Goal: Information Seeking & Learning: Learn about a topic

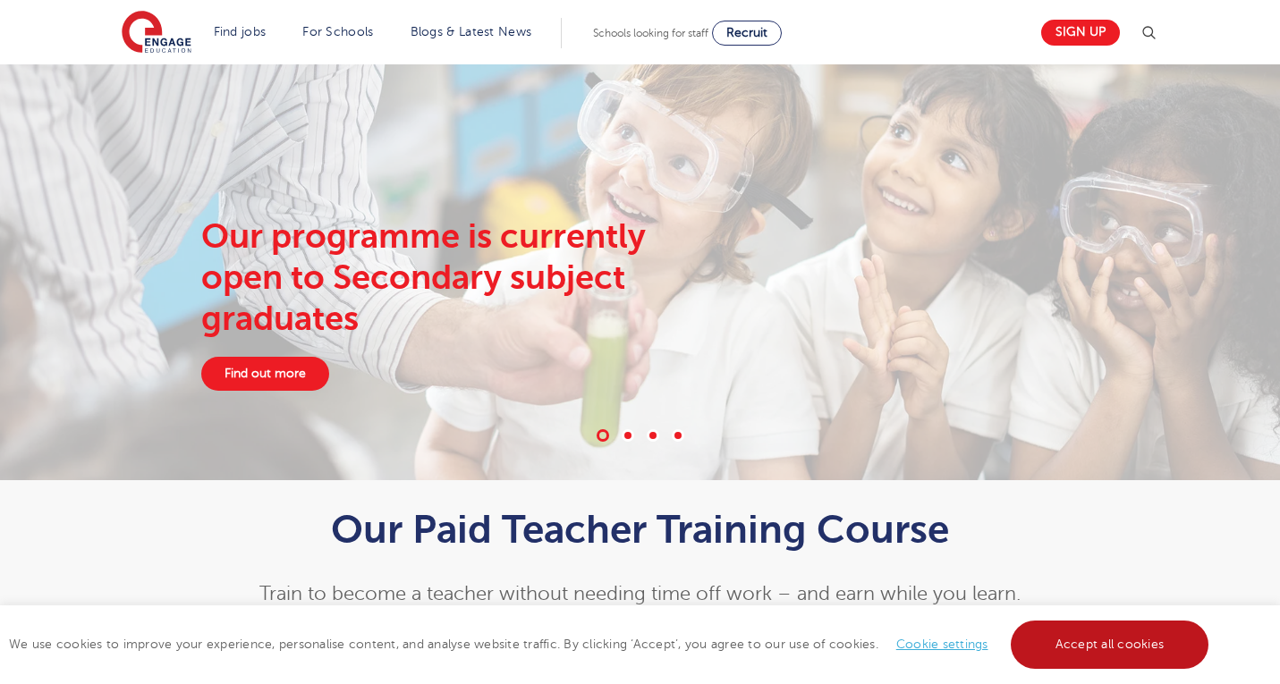
click at [1085, 651] on link "Accept all cookies" at bounding box center [1109, 645] width 199 height 48
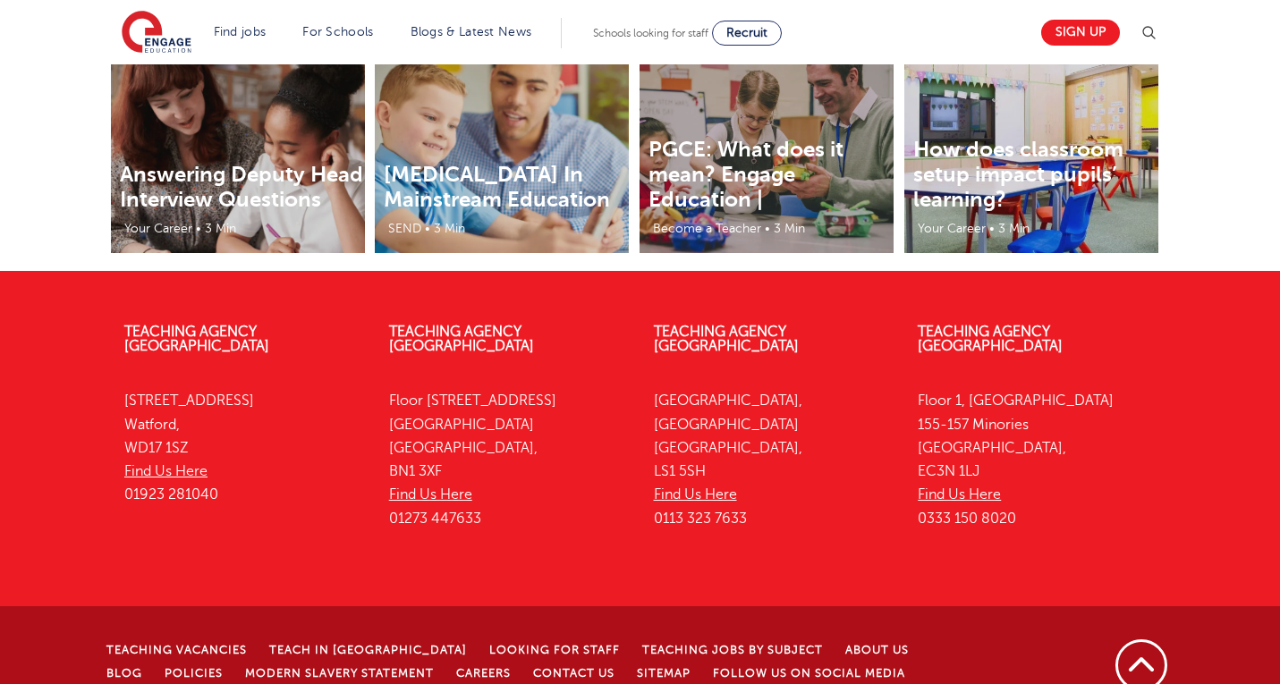
scroll to position [2950, 0]
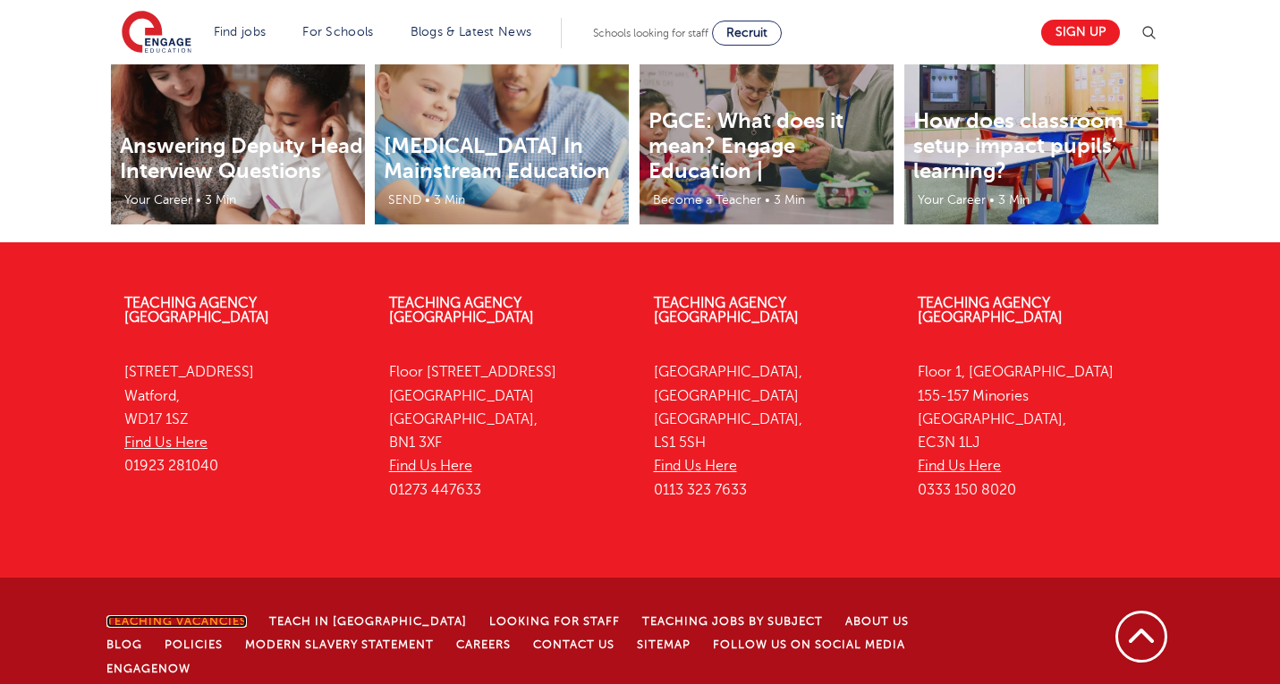
click at [207, 615] on link "Teaching Vacancies" at bounding box center [176, 621] width 140 height 13
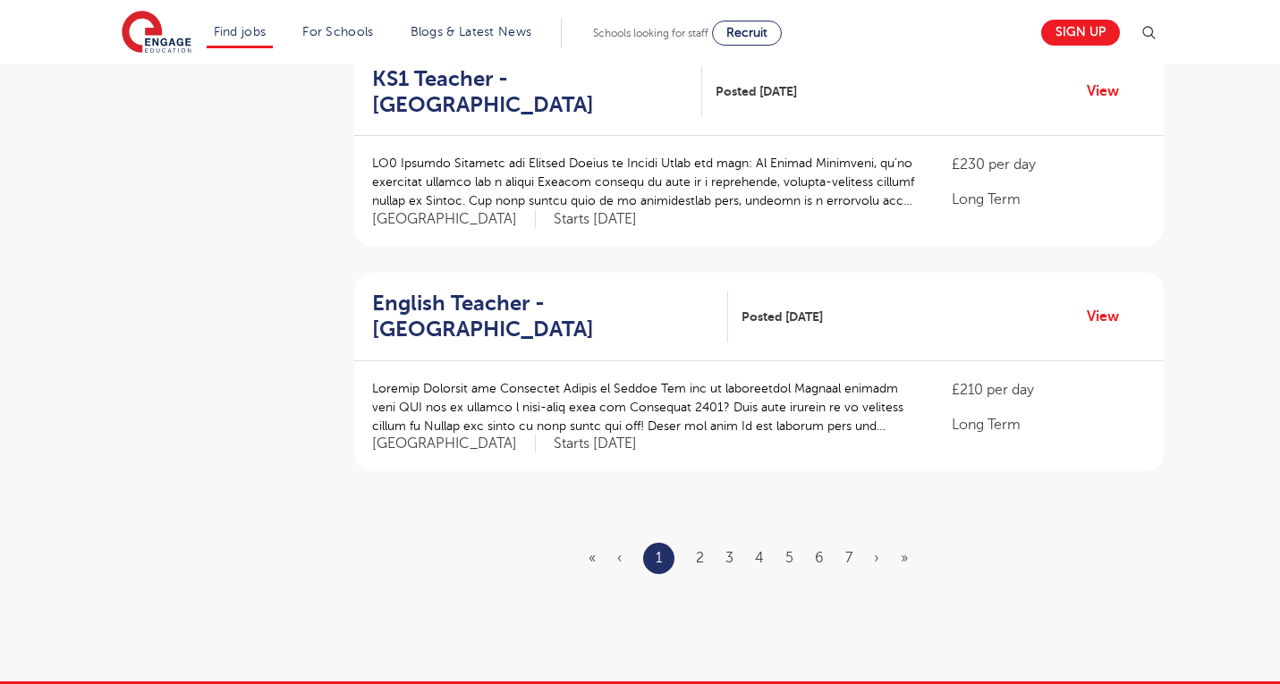
scroll to position [2052, 0]
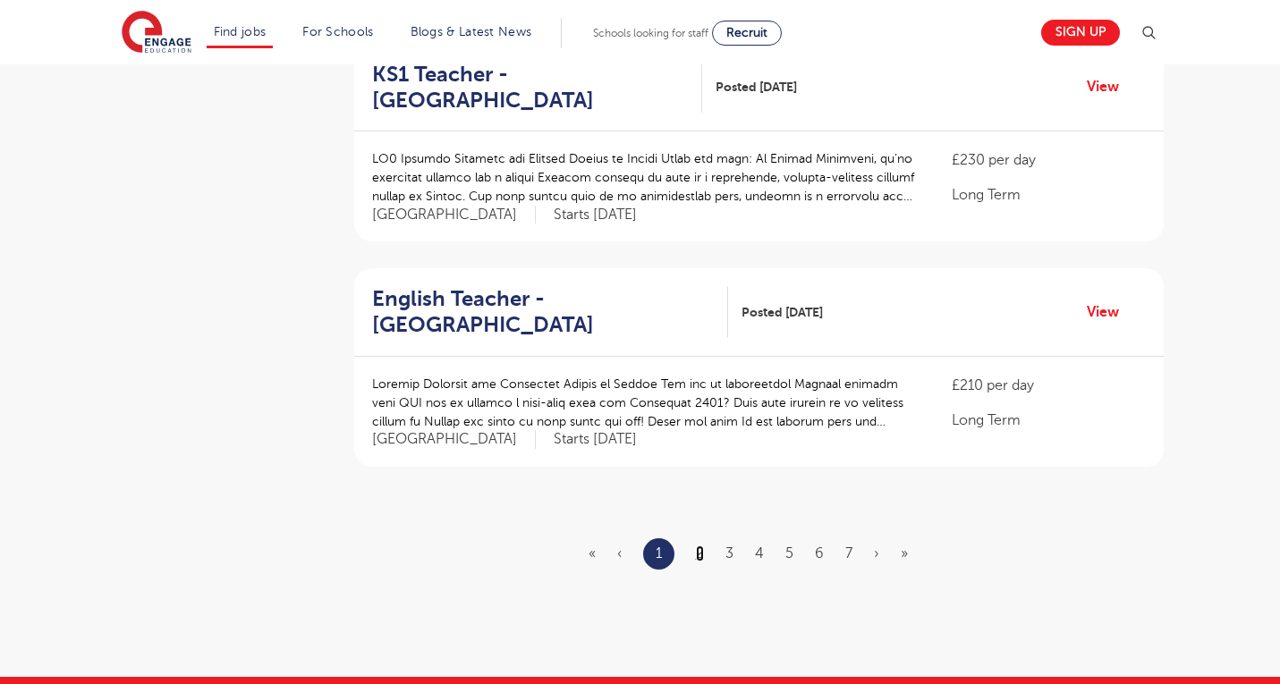
click at [699, 545] on link "2" at bounding box center [700, 553] width 8 height 16
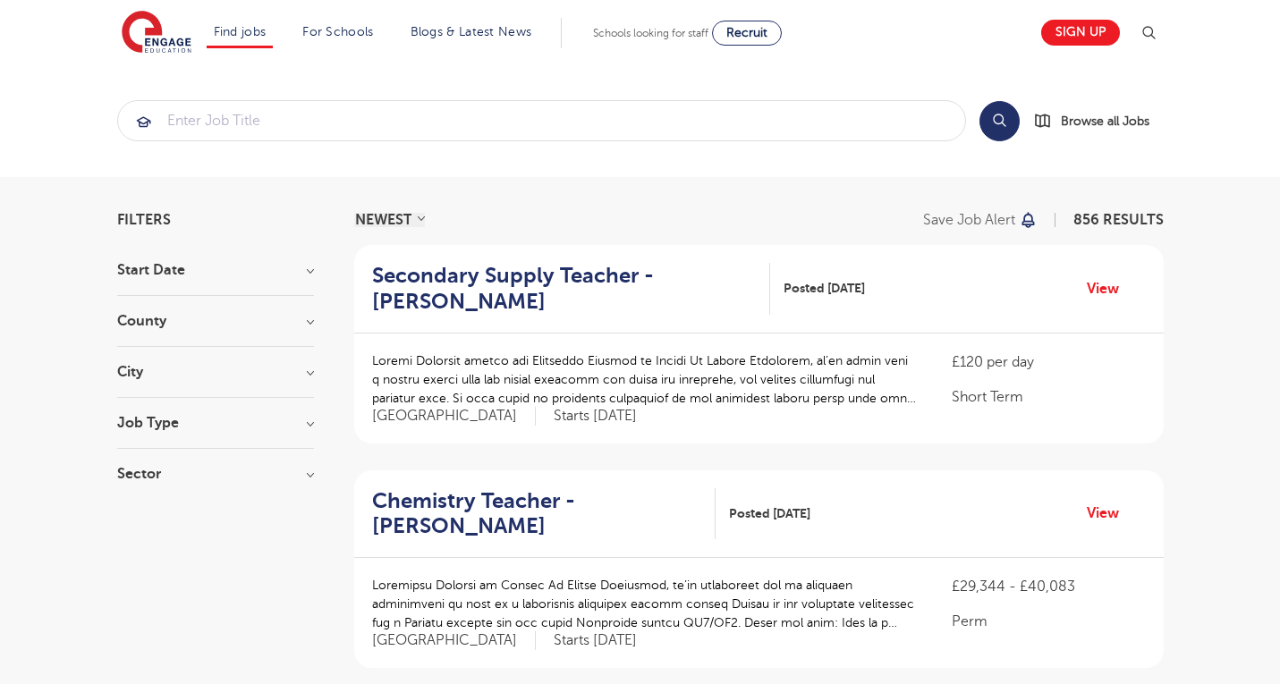
click at [307, 323] on h3 "County" at bounding box center [215, 321] width 197 height 14
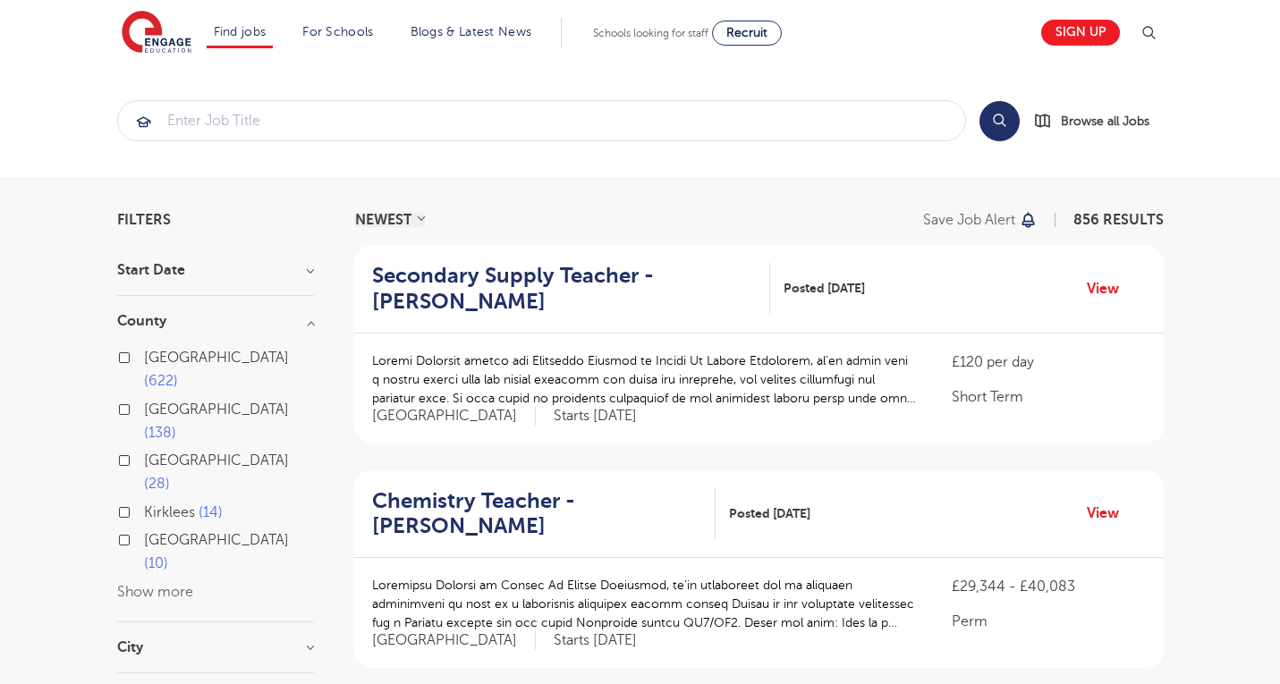
click at [155, 584] on button "Show more" at bounding box center [155, 592] width 76 height 16
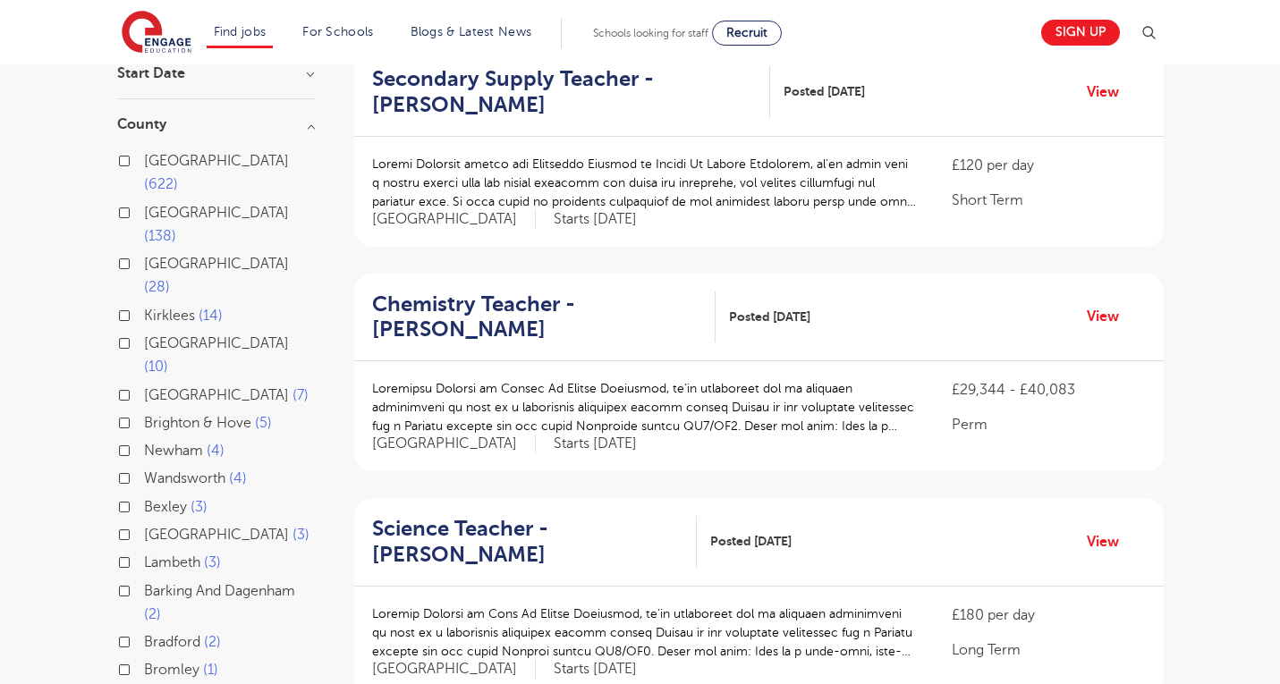
scroll to position [196, 0]
click at [214, 206] on span "[GEOGRAPHIC_DATA]" at bounding box center [216, 214] width 145 height 16
click at [156, 206] on input "[GEOGRAPHIC_DATA] 138" at bounding box center [150, 212] width 12 height 12
checkbox input "true"
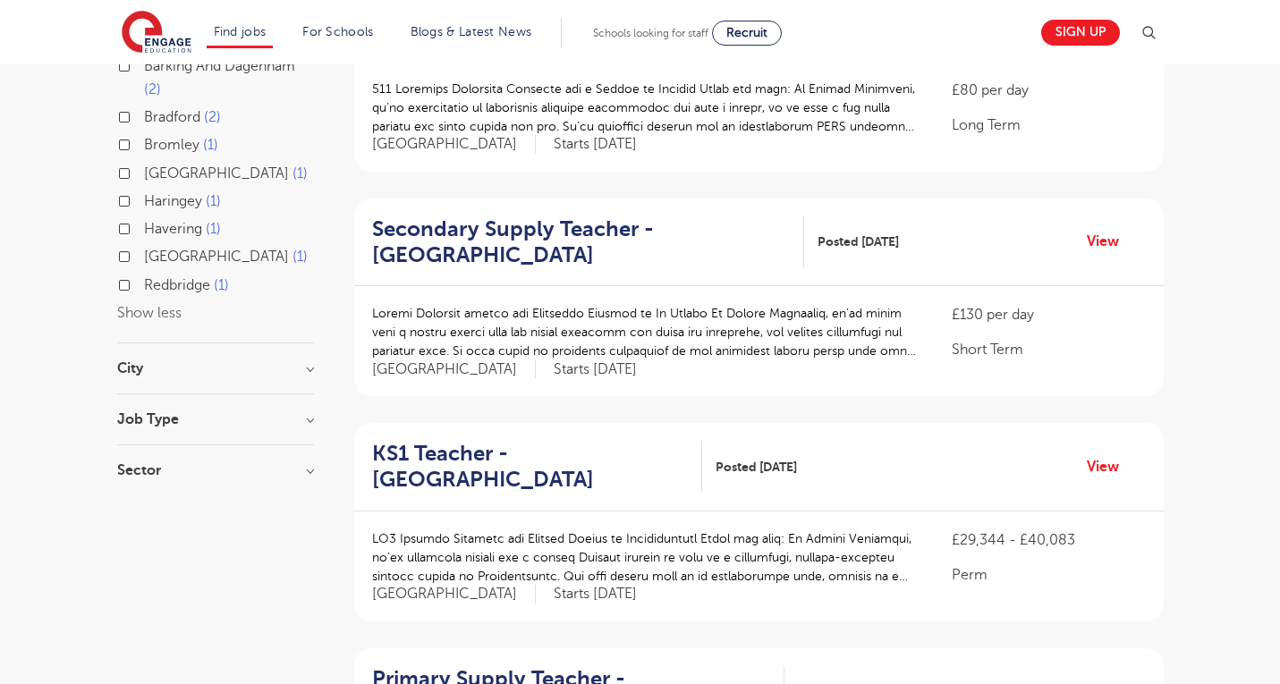
scroll to position [749, 0]
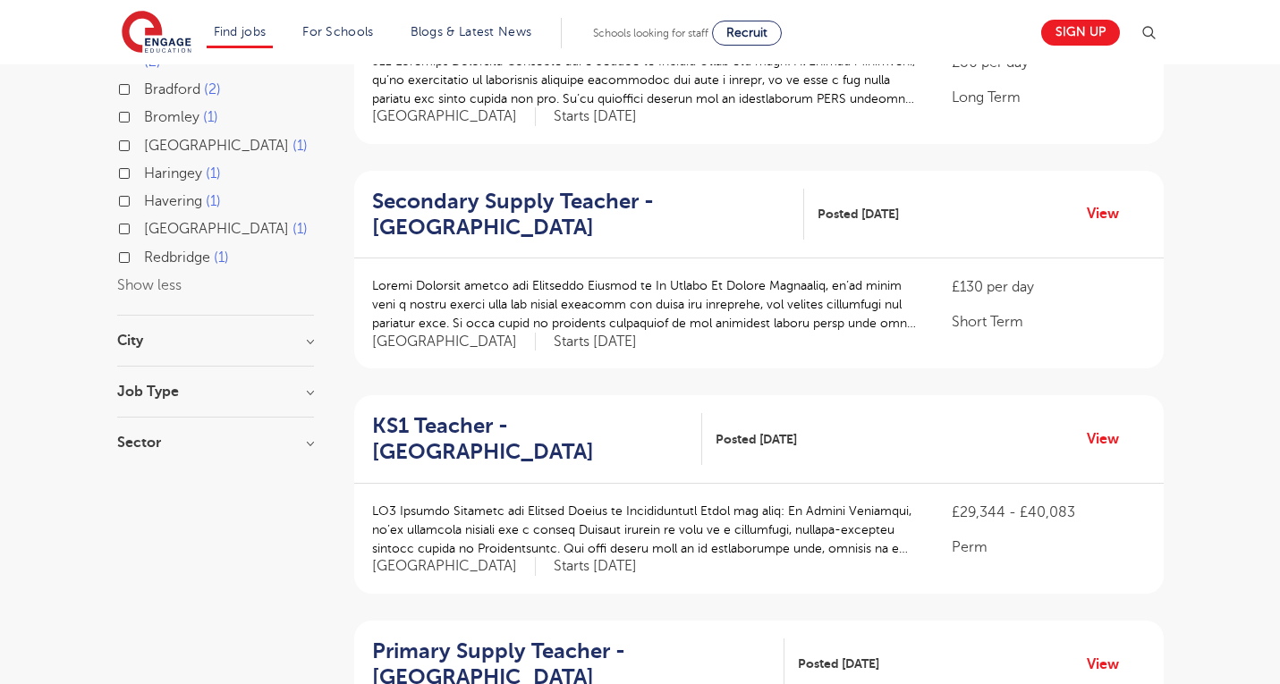
click at [265, 492] on aside "Filters Start Date County [GEOGRAPHIC_DATA] 622 [GEOGRAPHIC_DATA] 138 [GEOGRAPH…" at bounding box center [215, 677] width 197 height 2429
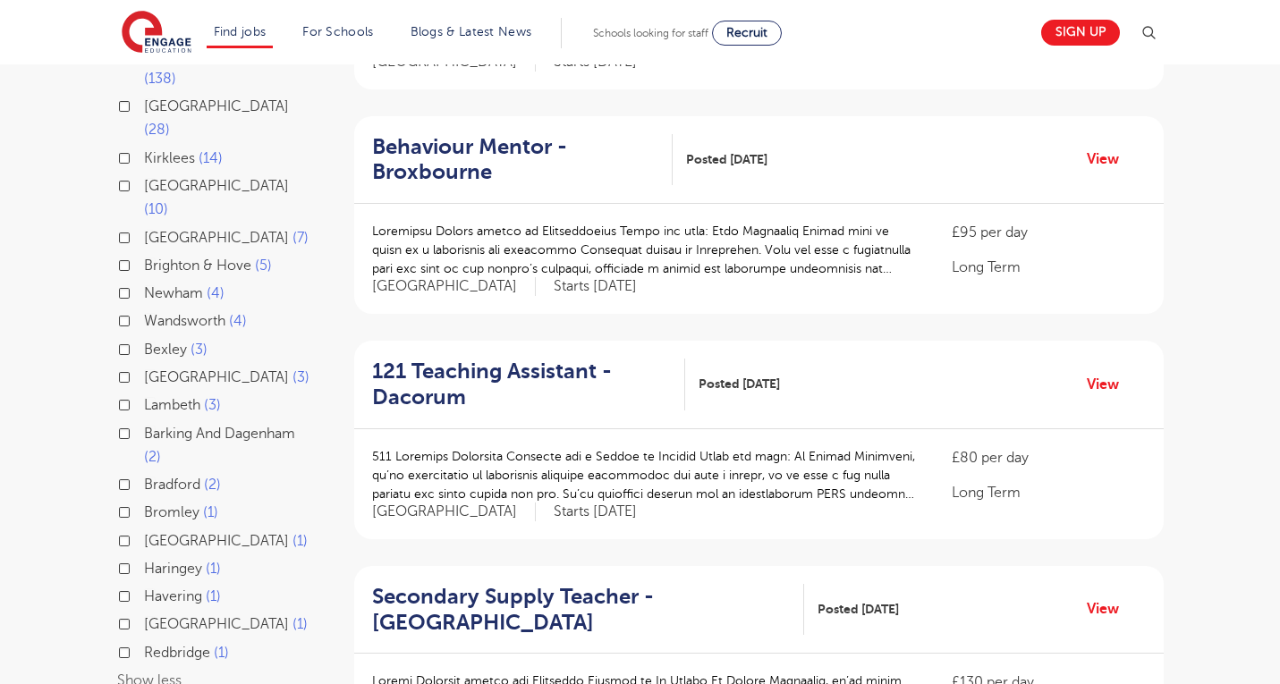
scroll to position [353, 0]
click at [163, 673] on button "Show less" at bounding box center [149, 681] width 64 height 16
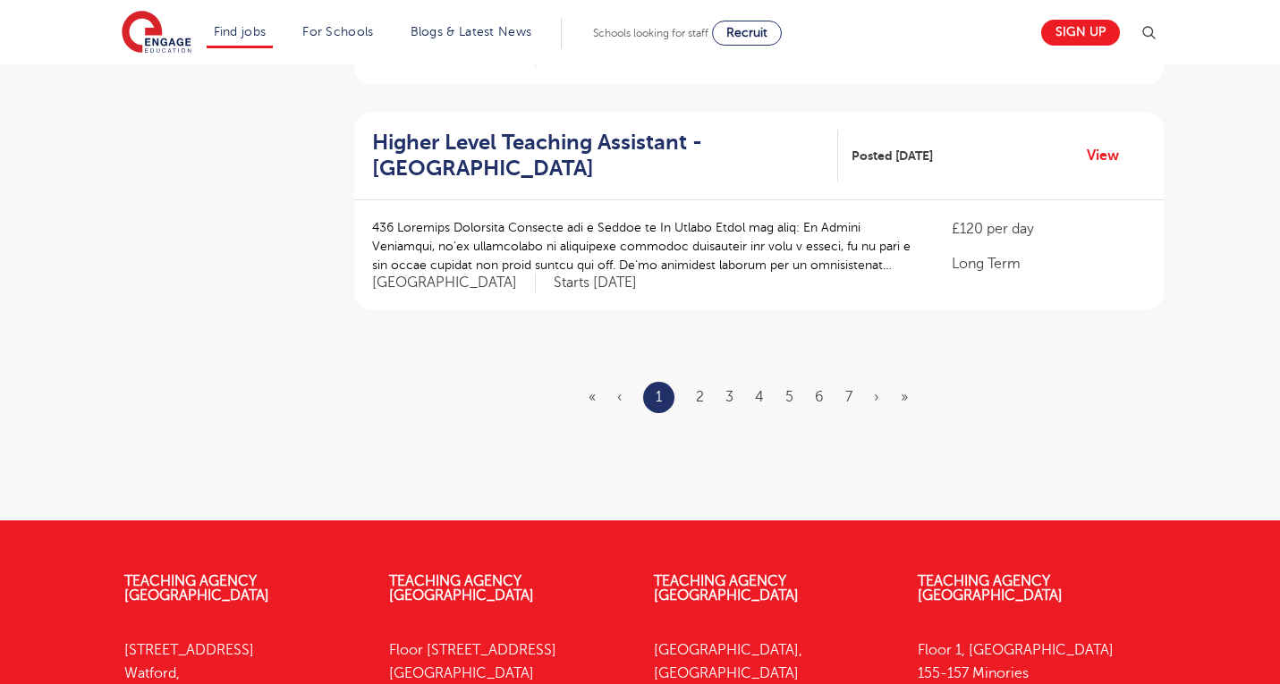
scroll to position [2169, 0]
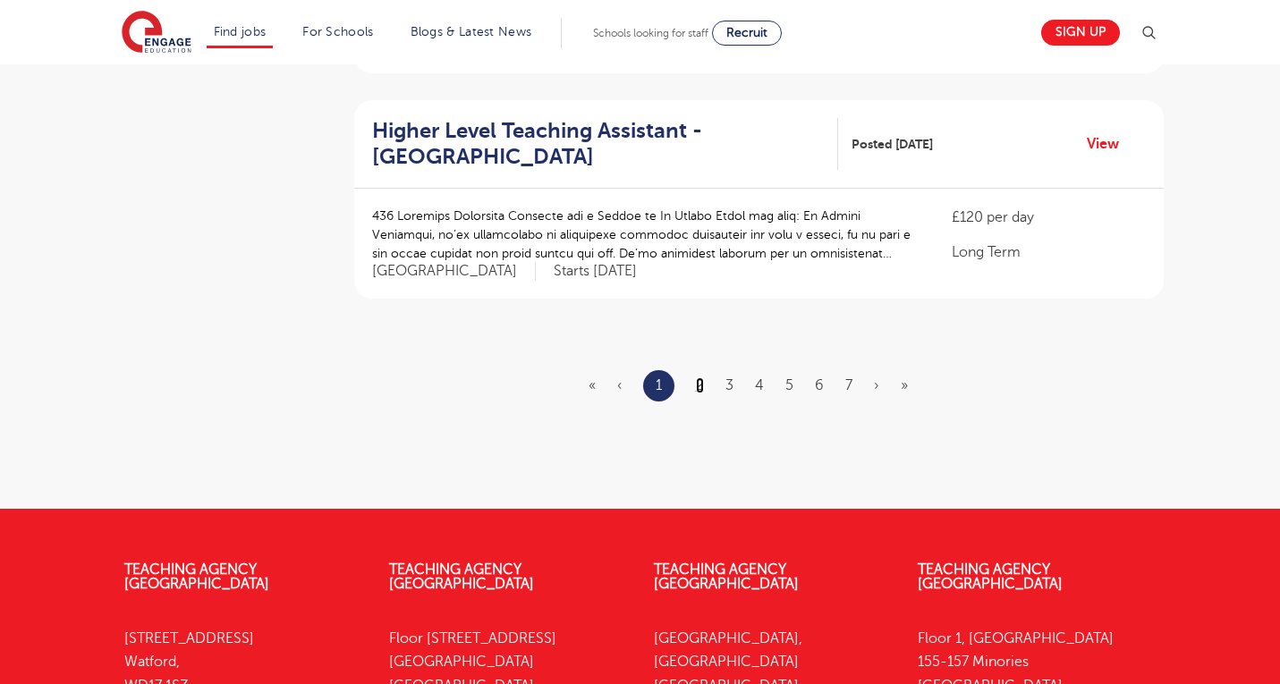
click at [700, 377] on link "2" at bounding box center [700, 385] width 8 height 16
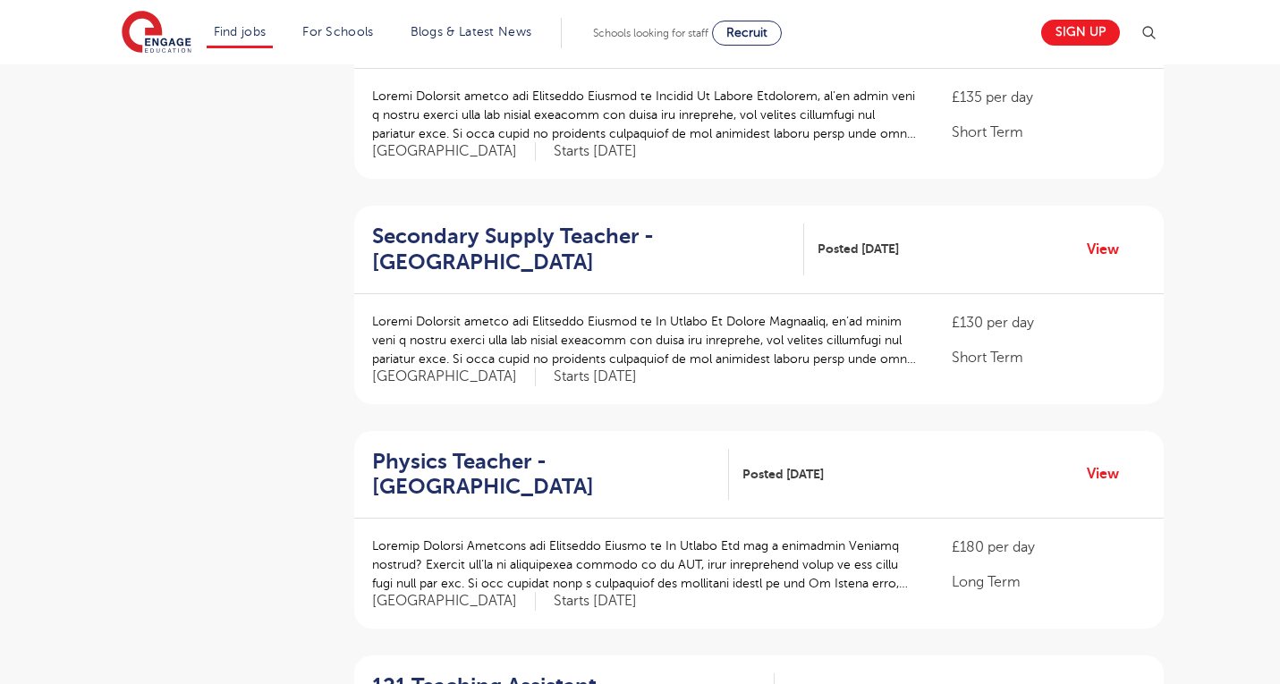
scroll to position [1177, 0]
